Goal: Go to known website: Access a specific website the user already knows

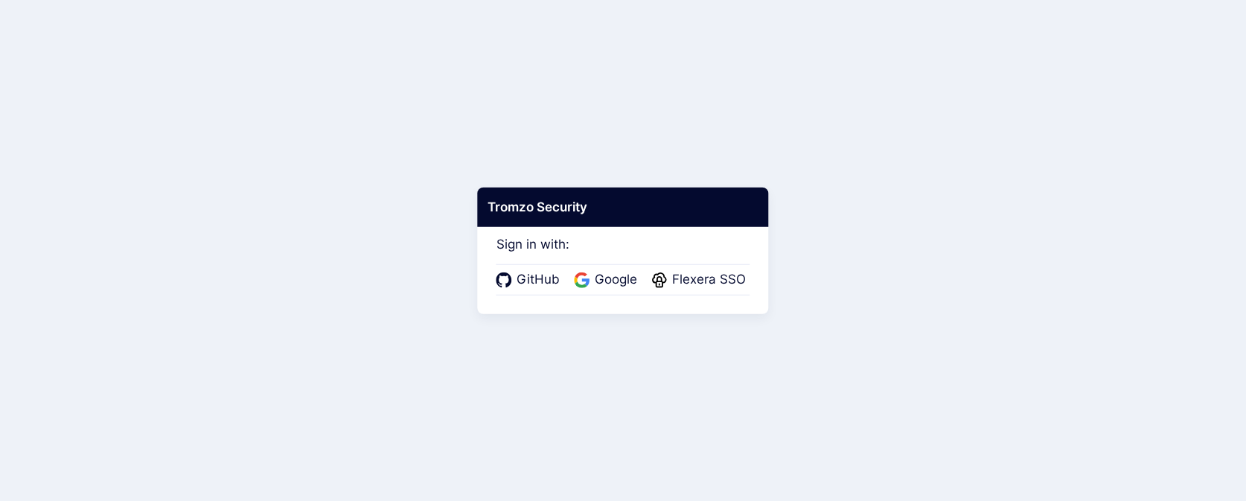
click at [586, 289] on div "GitHub Google Flexera SSO" at bounding box center [623, 279] width 254 height 31
click at [591, 278] on span "Google" at bounding box center [615, 279] width 51 height 19
click at [582, 280] on icon at bounding box center [583, 281] width 7 height 7
